Goal: Complete application form

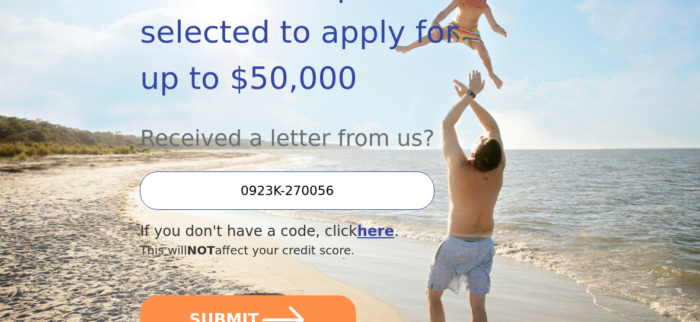
scroll to position [284, 0]
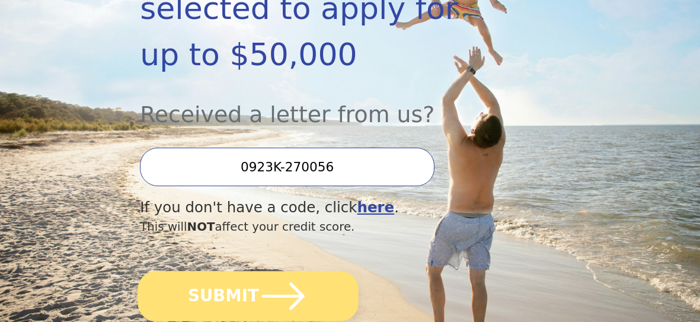
click at [279, 271] on icon "submit" at bounding box center [283, 295] width 49 height 49
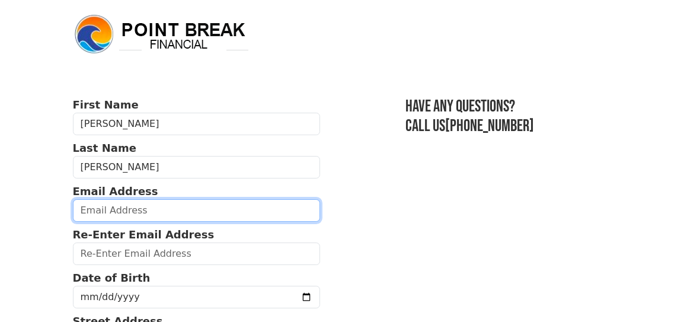
click at [244, 204] on input "email" at bounding box center [196, 210] width 247 height 23
type input "[EMAIL_ADDRESS][DOMAIN_NAME]"
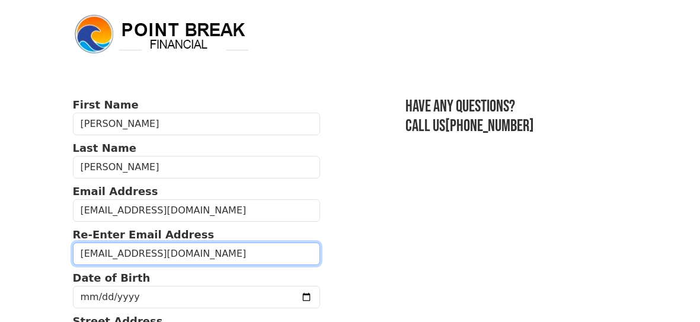
type input "[EMAIL_ADDRESS][DOMAIN_NAME]"
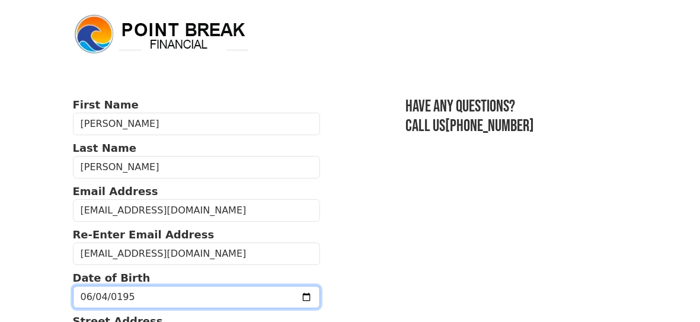
type input "[DATE]"
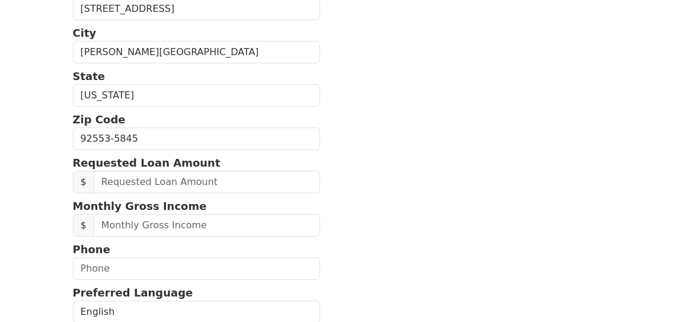
scroll to position [355, 0]
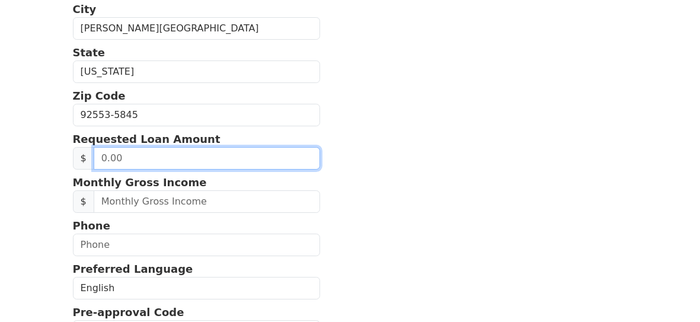
click at [164, 151] on input "text" at bounding box center [207, 158] width 226 height 23
type input "27,000.00"
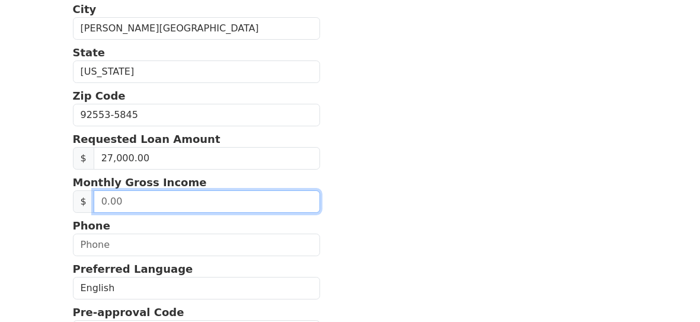
click at [148, 198] on input "text" at bounding box center [207, 201] width 226 height 23
type input "110,000.00"
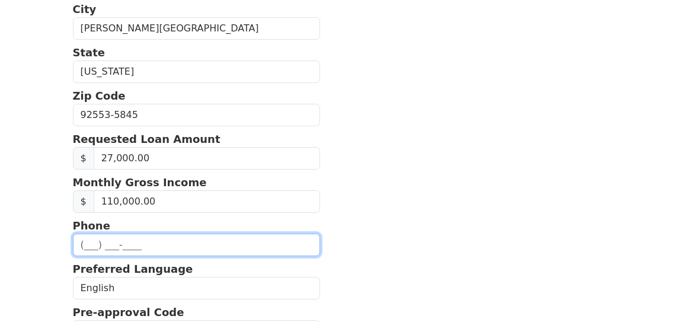
click at [87, 239] on input "text" at bounding box center [196, 244] width 247 height 23
type input "(951) 609-7486"
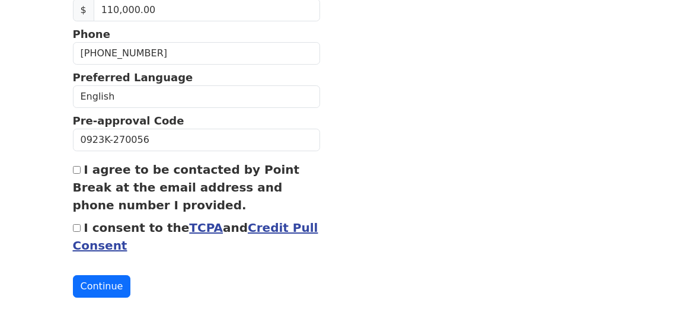
scroll to position [547, 0]
click at [78, 165] on input "I agree to be contacted by Point Break at the email address and phone number I …" at bounding box center [77, 169] width 8 height 8
checkbox input "true"
click at [75, 223] on input "I consent to the TCPA and Credit Pull Consent" at bounding box center [77, 227] width 8 height 8
checkbox input "true"
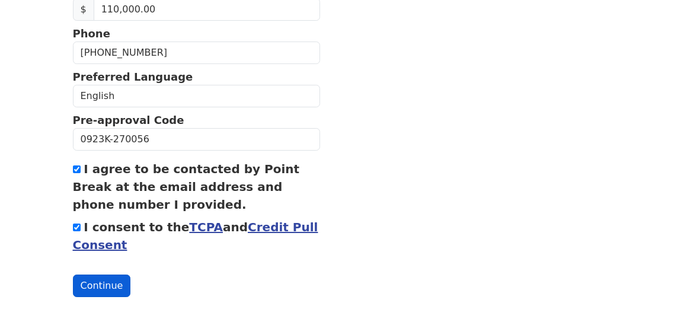
click at [101, 280] on button "Continue" at bounding box center [102, 285] width 58 height 23
